Goal: Task Accomplishment & Management: Use online tool/utility

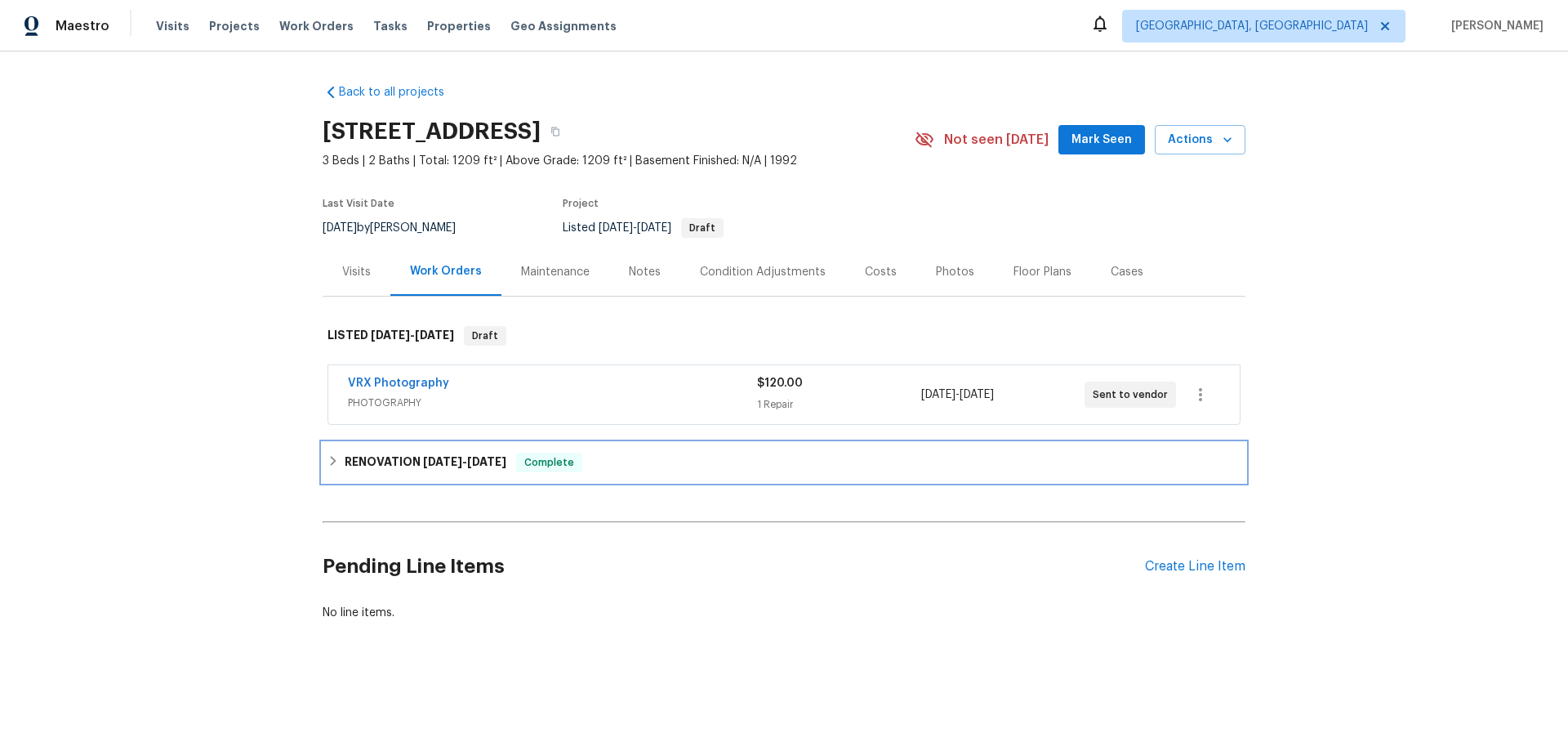
click at [358, 458] on h6 "RENOVATION 7/17/25 - 8/2/25" at bounding box center [425, 463] width 162 height 20
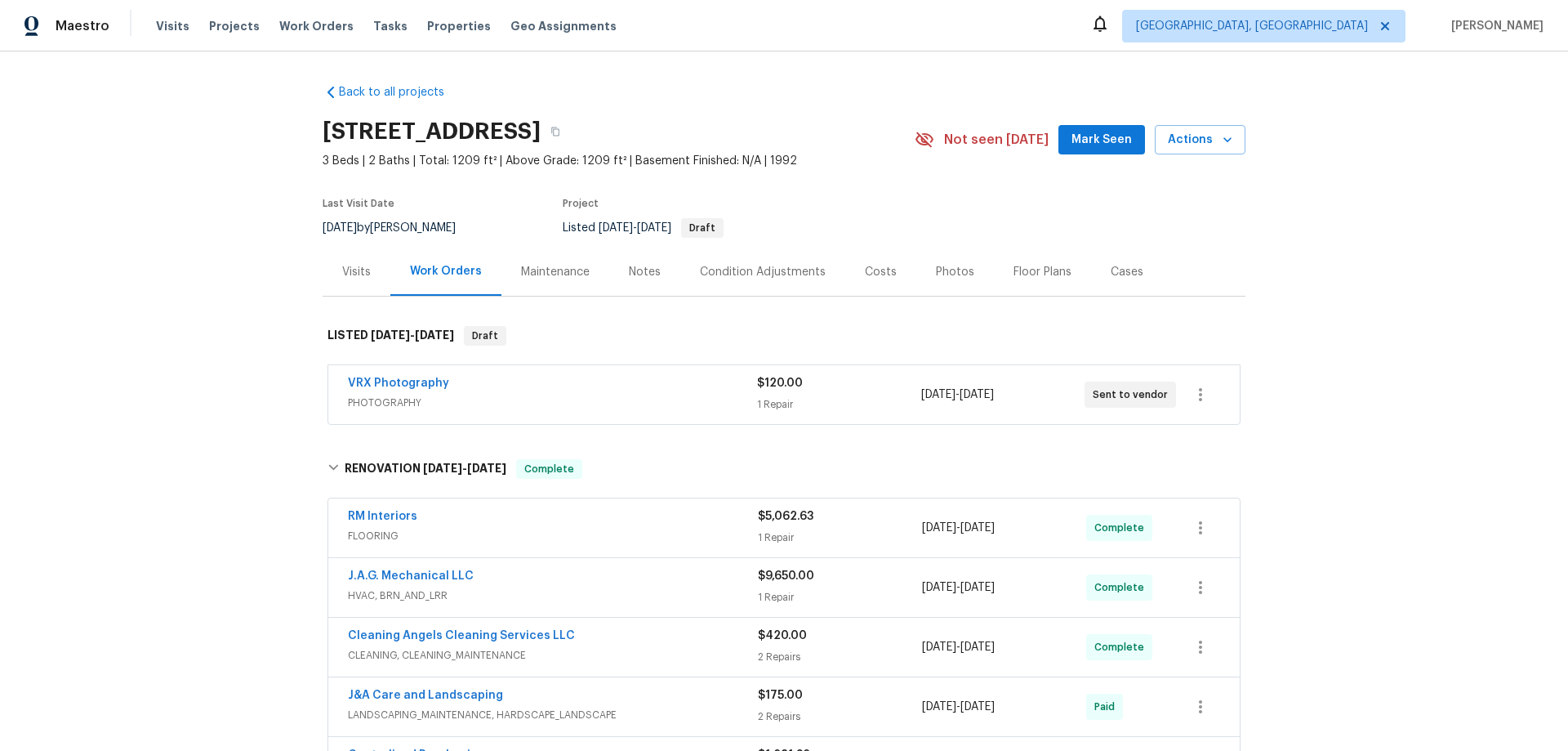
scroll to position [327, 0]
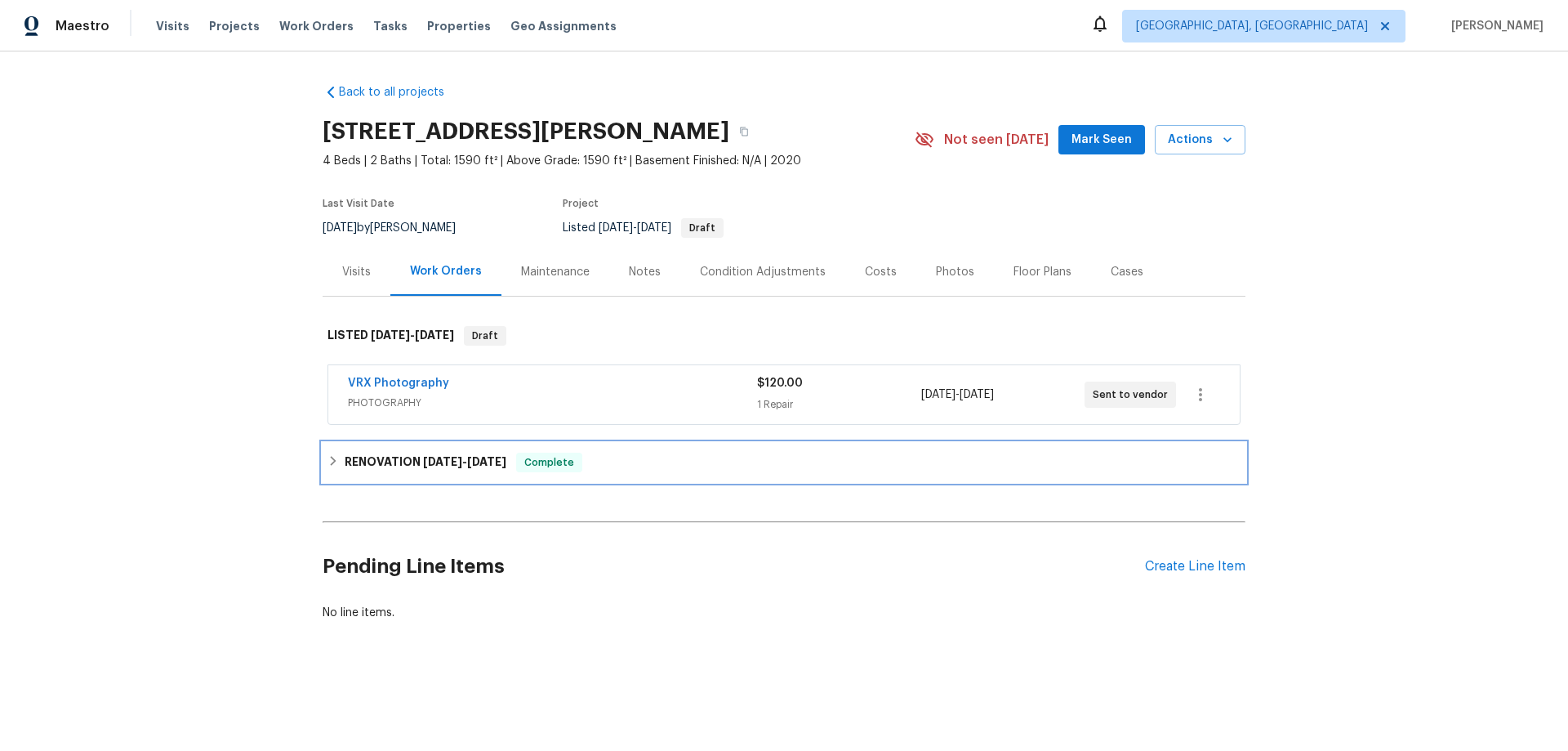
click at [349, 451] on div "RENOVATION 8/4/25 - 8/8/25 Complete" at bounding box center [784, 462] width 923 height 39
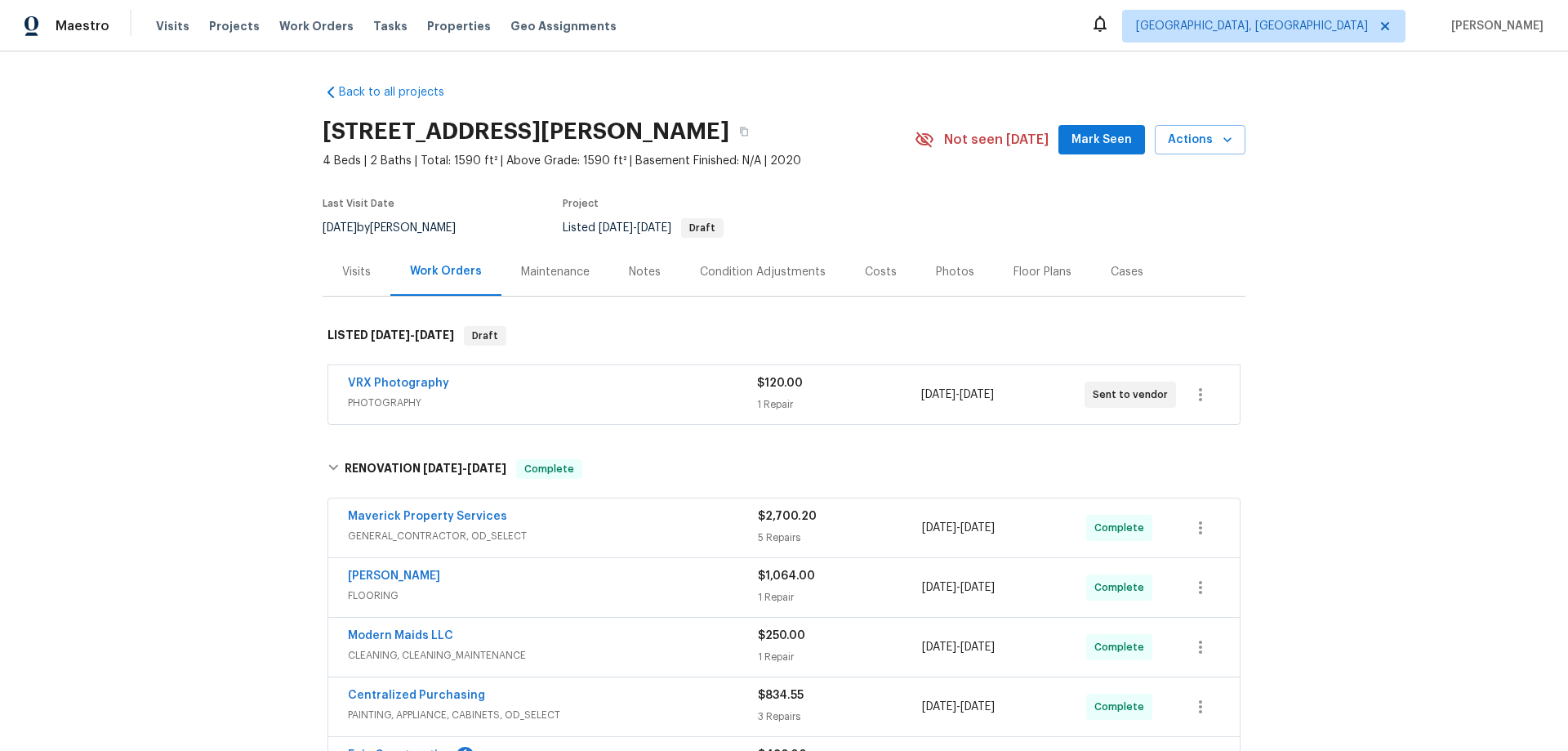
click at [249, 329] on div "Back to all projects 905 English Dr, Aubrey, TX 76227 4 Beds | 2 Baths | Total:…" at bounding box center [784, 401] width 1568 height 699
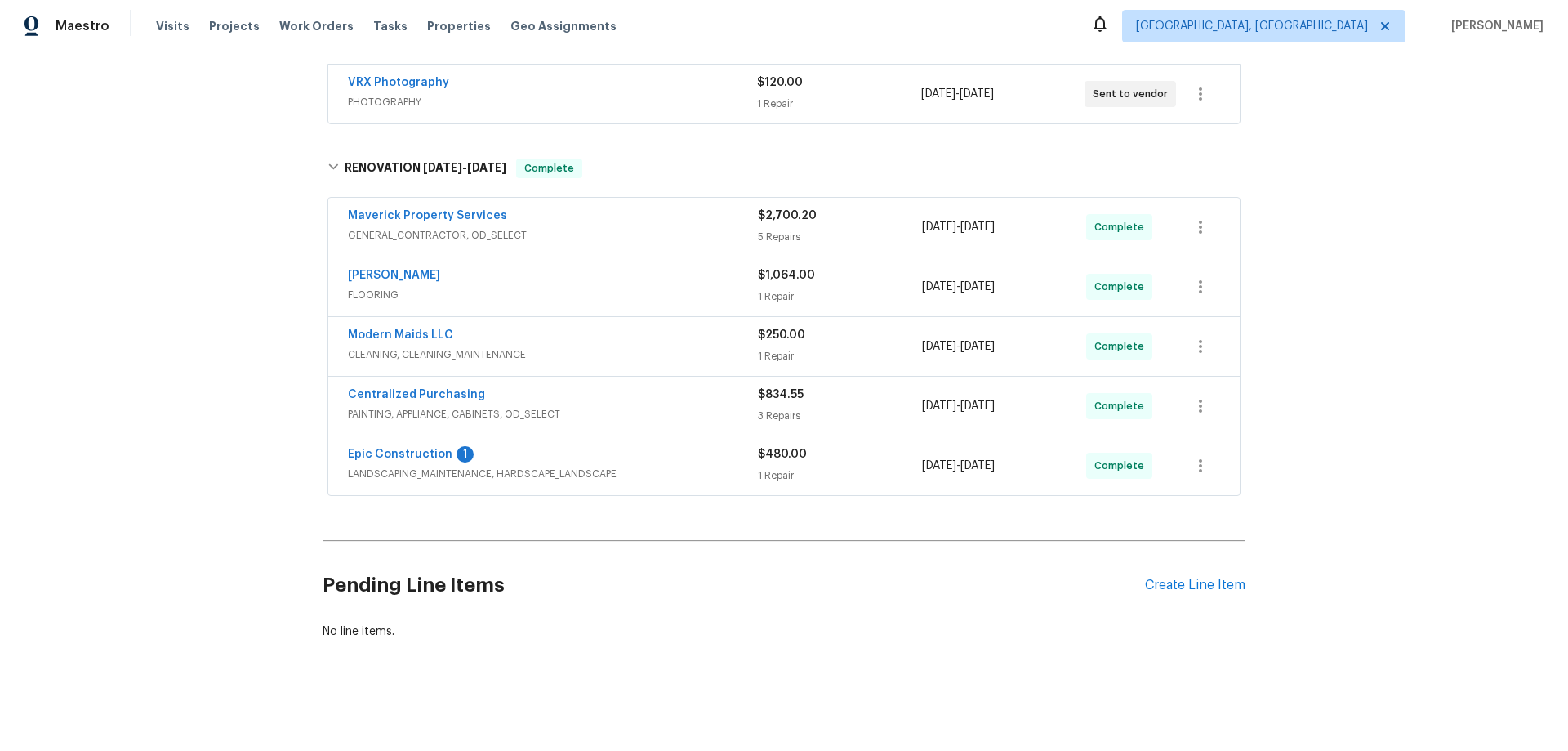
click at [187, 486] on div "Back to all projects 905 English Dr, Aubrey, TX 76227 4 Beds | 2 Baths | Total:…" at bounding box center [784, 401] width 1568 height 699
click at [180, 324] on div "Back to all projects 905 English Dr, Aubrey, TX 76227 4 Beds | 2 Baths | Total:…" at bounding box center [784, 401] width 1568 height 699
